Goal: Task Accomplishment & Management: Use online tool/utility

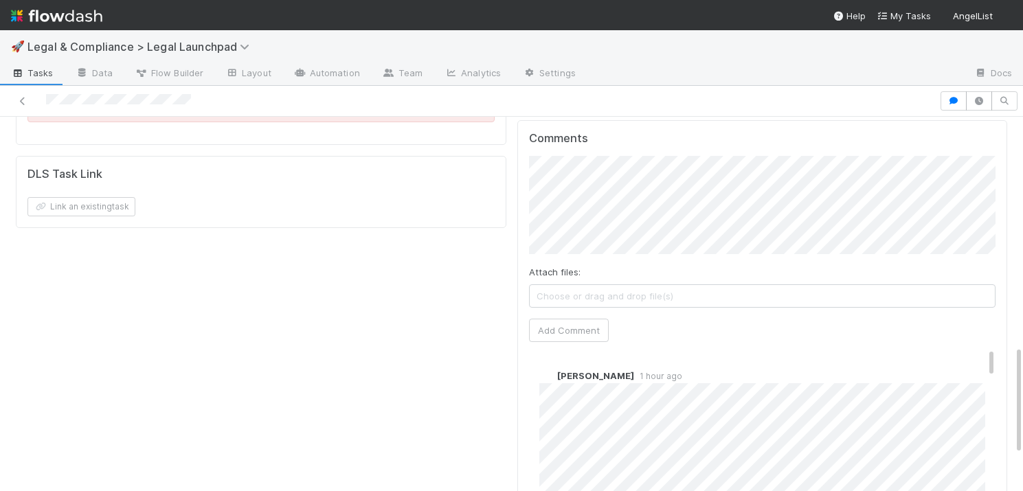
scroll to position [789, 0]
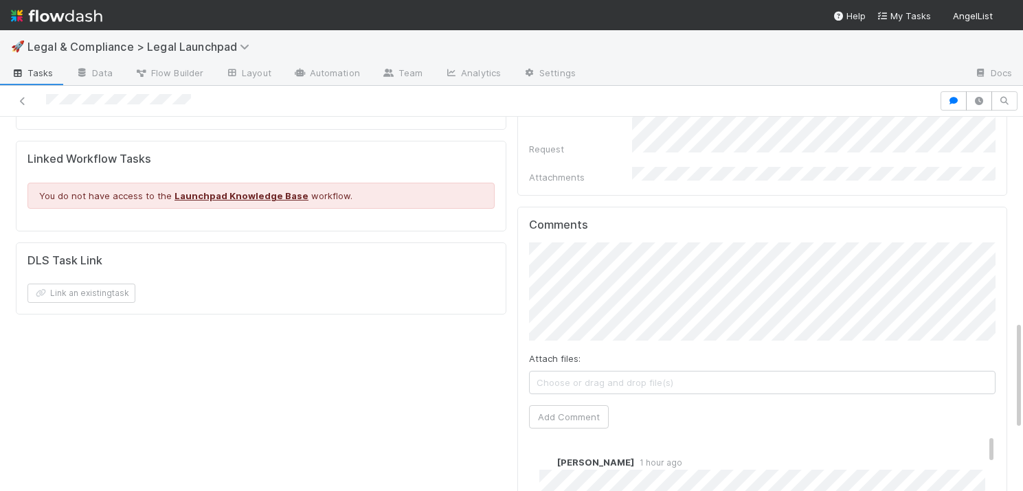
scroll to position [673, 0]
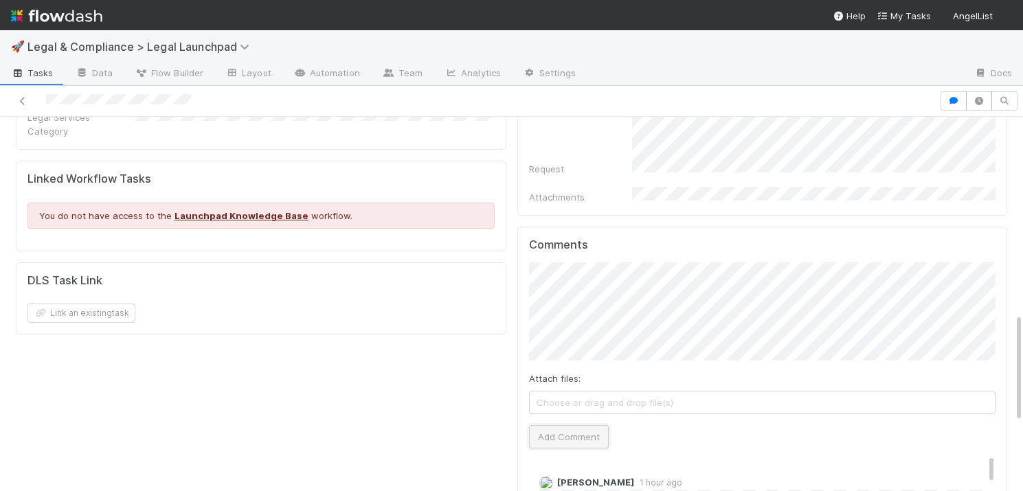
click at [568, 425] on button "Add Comment" at bounding box center [569, 436] width 80 height 23
click at [32, 74] on span "Tasks" at bounding box center [32, 73] width 43 height 14
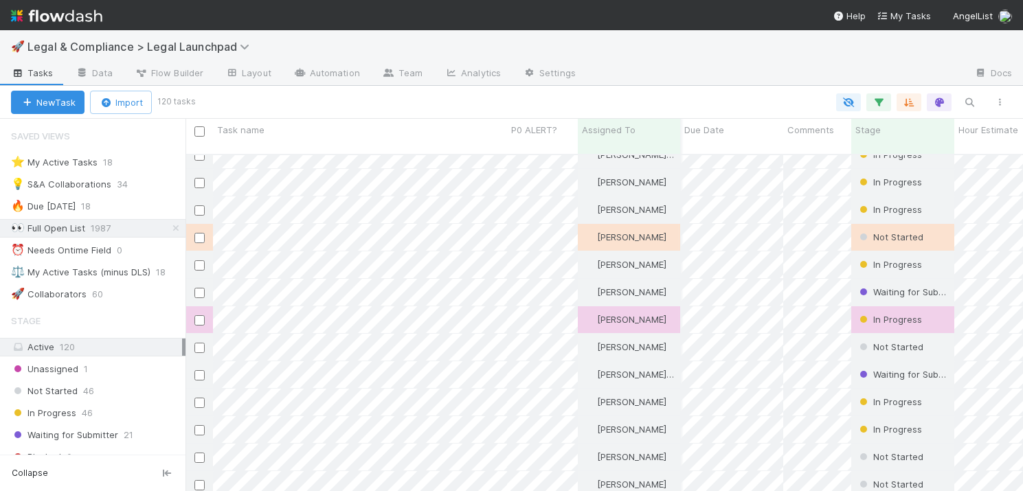
scroll to position [686, 1]
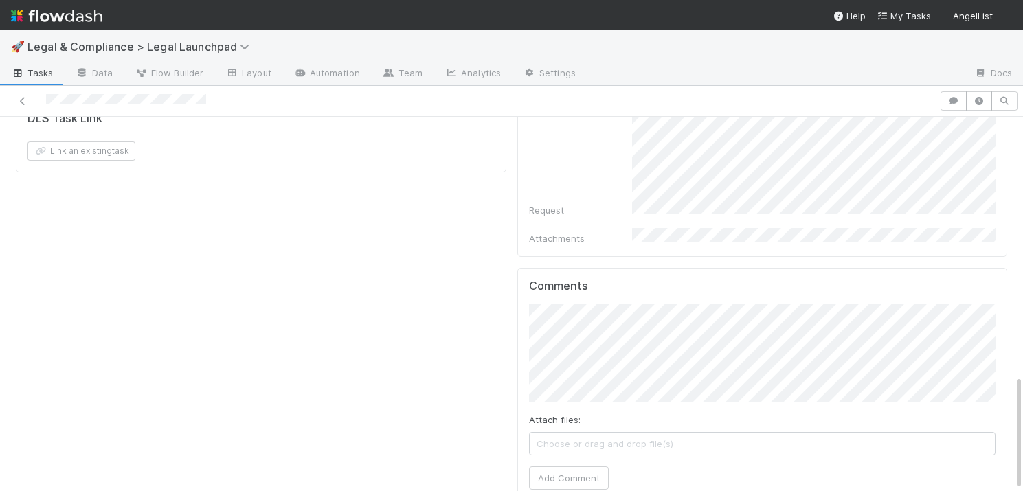
scroll to position [836, 0]
